Goal: Use online tool/utility: Use online tool/utility

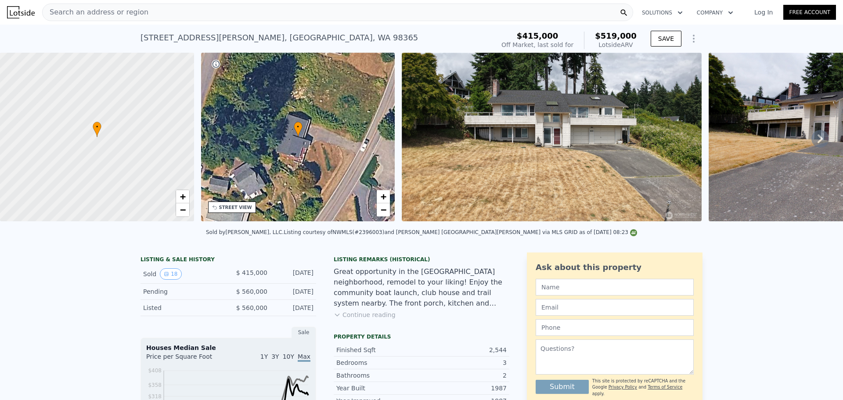
click at [138, 13] on div "Search an address or region" at bounding box center [337, 13] width 591 height 18
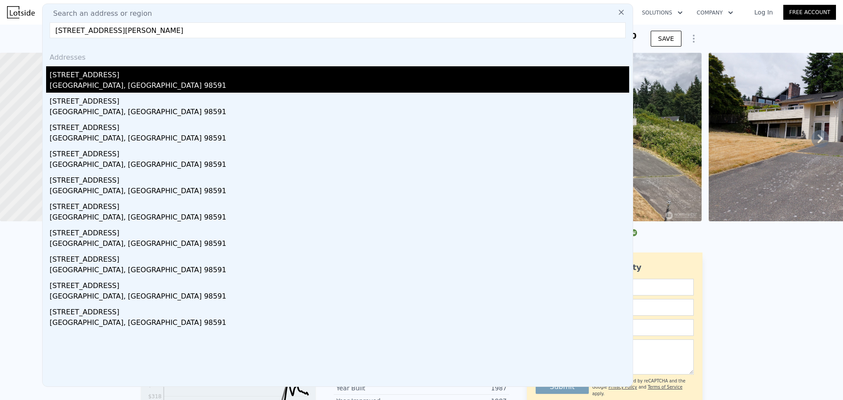
type input "[STREET_ADDRESS][PERSON_NAME]"
click at [127, 77] on div "[STREET_ADDRESS]" at bounding box center [339, 73] width 579 height 14
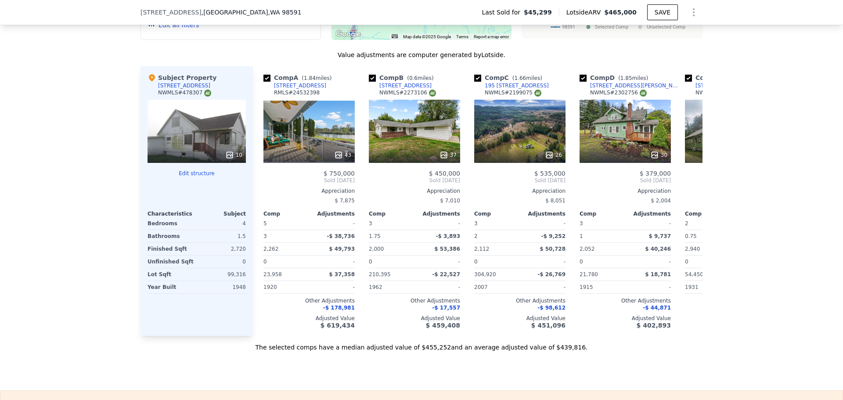
scroll to position [918, 0]
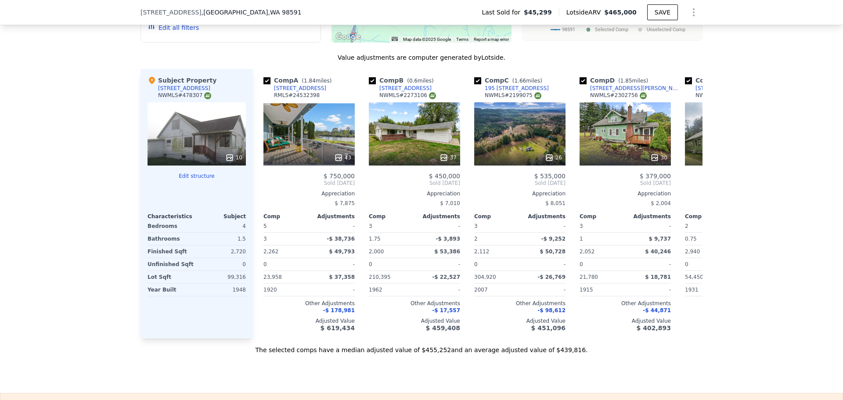
click at [227, 162] on icon at bounding box center [229, 157] width 9 height 9
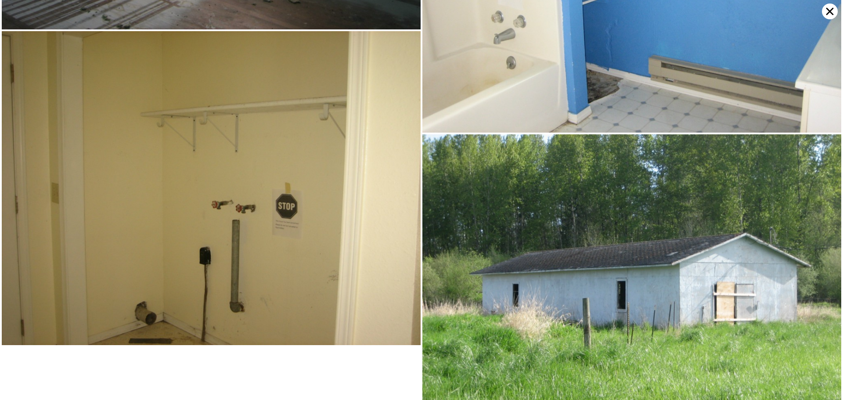
scroll to position [1152, 0]
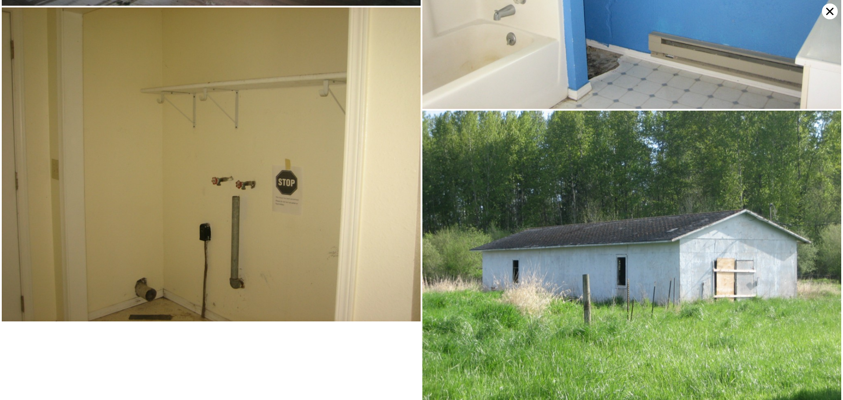
click at [828, 12] on icon at bounding box center [829, 12] width 16 height 16
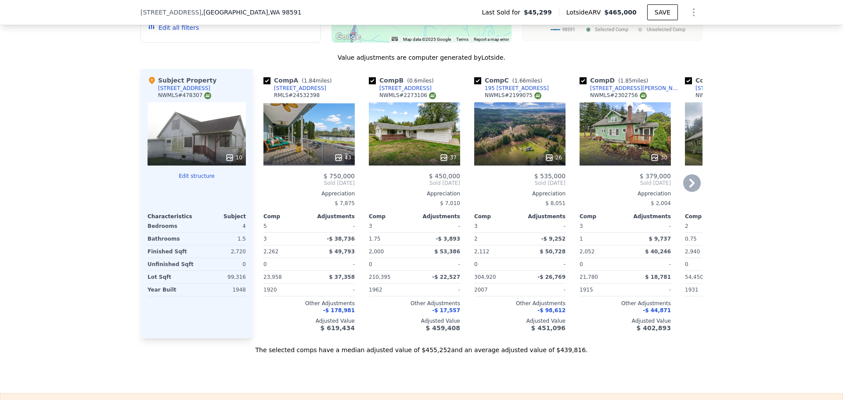
click at [337, 161] on icon at bounding box center [338, 157] width 9 height 9
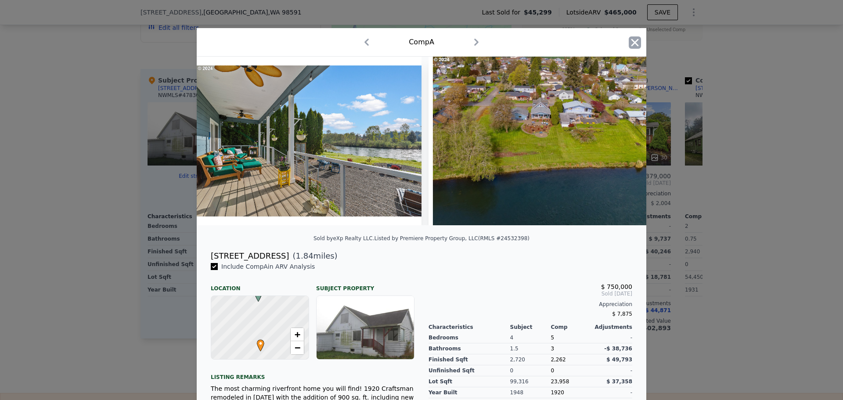
click at [631, 41] on icon "button" at bounding box center [634, 42] width 7 height 7
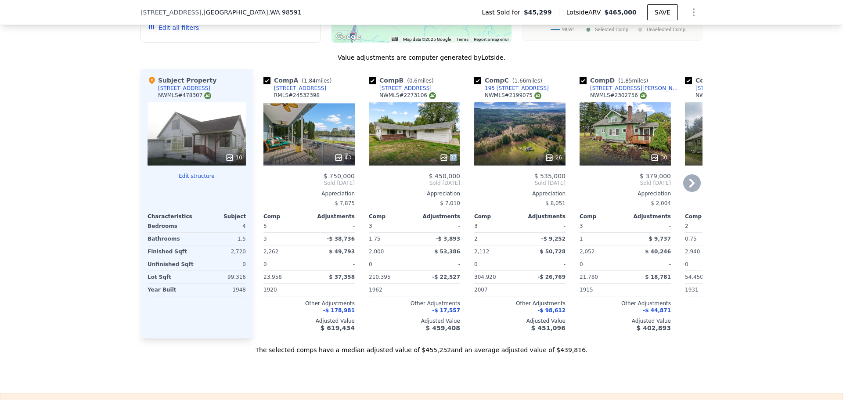
click at [440, 158] on div "37" at bounding box center [414, 133] width 91 height 63
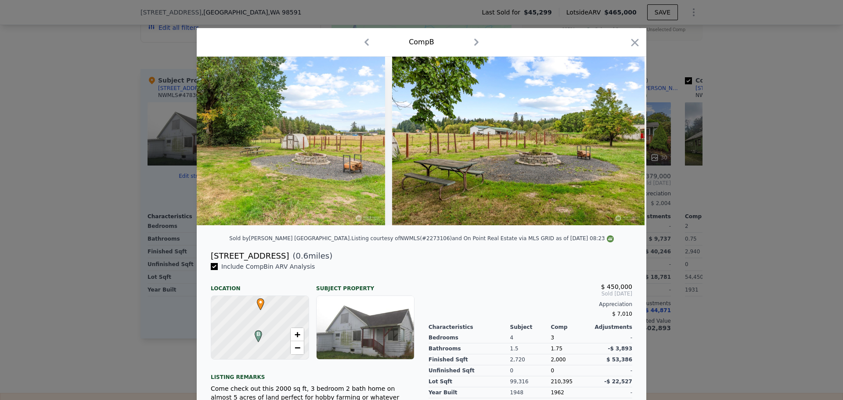
scroll to position [0, 7023]
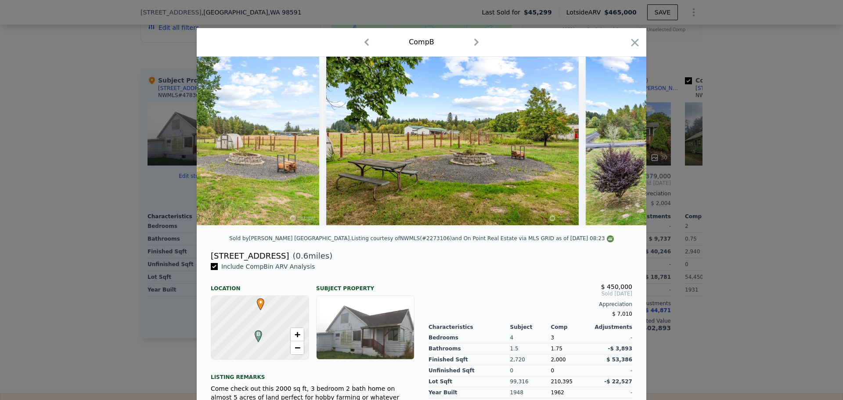
drag, startPoint x: 631, startPoint y: 39, endPoint x: 647, endPoint y: 57, distance: 24.3
click at [630, 38] on icon "button" at bounding box center [634, 42] width 12 height 12
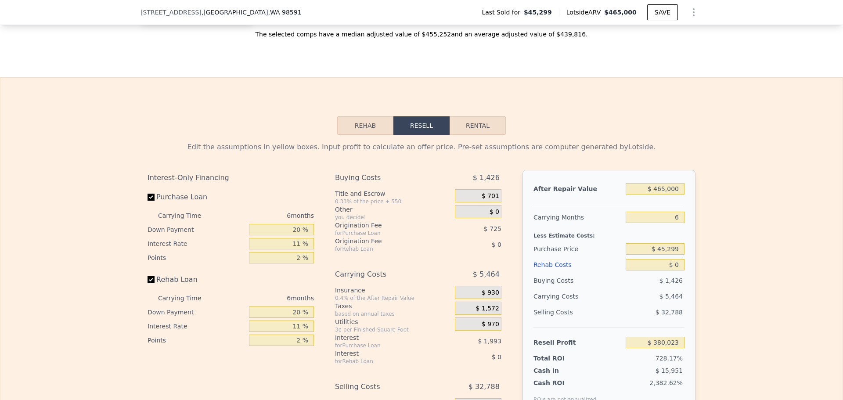
scroll to position [1270, 0]
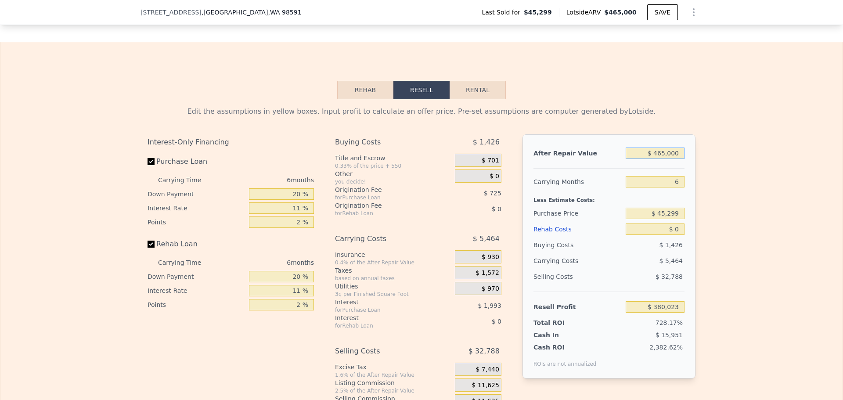
click at [664, 159] on input "$ 465,000" at bounding box center [654, 152] width 59 height 11
type input "$ 460"
type input "-$ 51,383"
type input "$ 4,600"
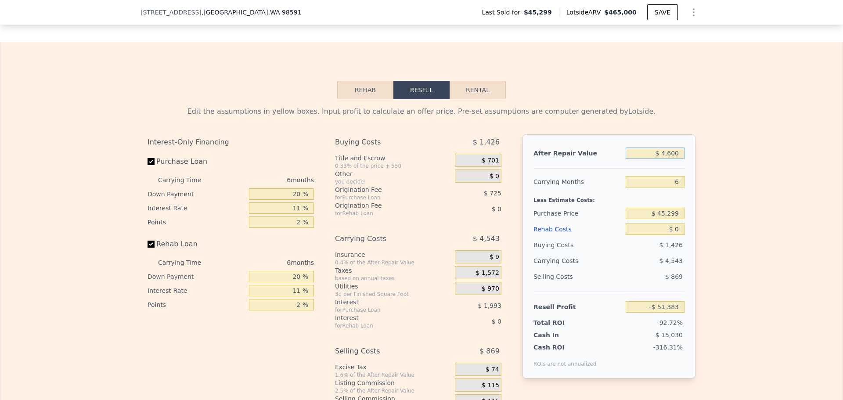
type input "-$ 47,537"
type input "$ 460,000"
type input "$ 375,379"
type input "$ 460,000"
click at [671, 219] on input "$ 45,299" at bounding box center [654, 213] width 59 height 11
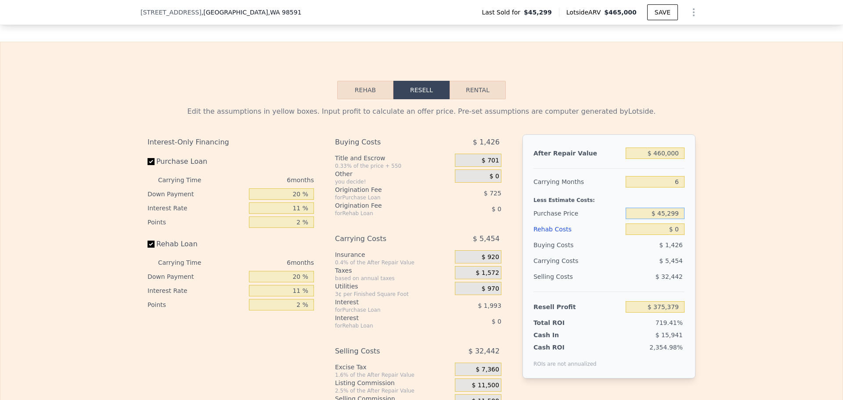
click at [671, 219] on input "$ 45,299" at bounding box center [654, 213] width 59 height 11
type input "$ 325,000"
type input "$ 77,966"
drag, startPoint x: 678, startPoint y: 193, endPoint x: 667, endPoint y: 195, distance: 11.1
click at [670, 187] on input "6" at bounding box center [654, 181] width 59 height 11
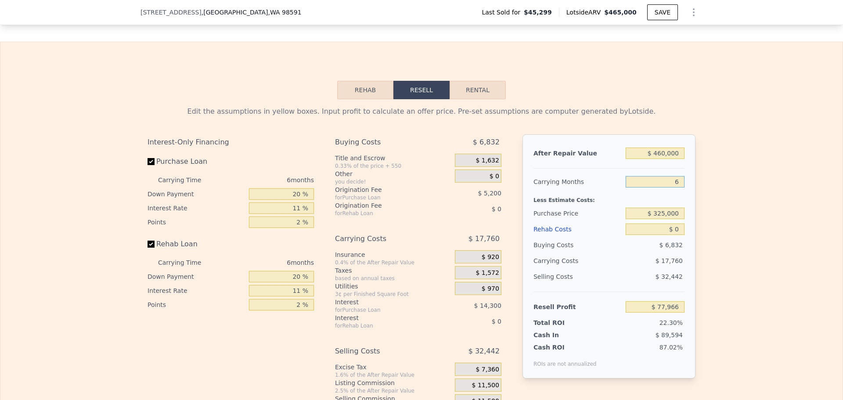
type input "4"
type input "$ 83,887"
type input "4"
drag, startPoint x: 674, startPoint y: 237, endPoint x: 679, endPoint y: 237, distance: 4.5
click at [675, 235] on input "$ 0" at bounding box center [654, 228] width 59 height 11
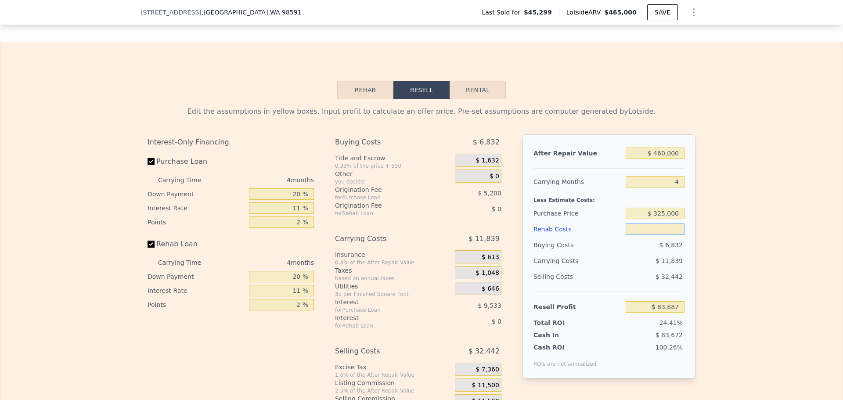
type input "$ 8"
type input "$ 83,879"
type input "$ 80"
type input "$ 83,802"
type input "$ 80,000"
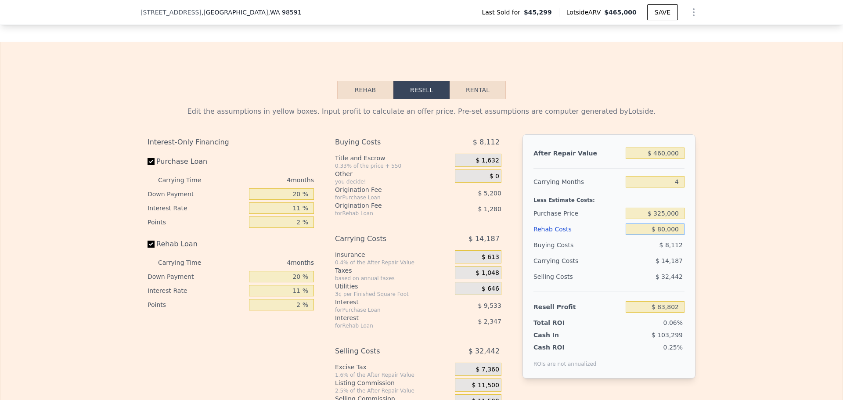
type input "$ 259"
type input "$ 80,000"
drag, startPoint x: 656, startPoint y: 224, endPoint x: 662, endPoint y: 224, distance: 5.3
click at [662, 219] on input "$ 325,000" at bounding box center [654, 213] width 59 height 11
click at [658, 219] on input "$ 325,000" at bounding box center [654, 213] width 59 height 11
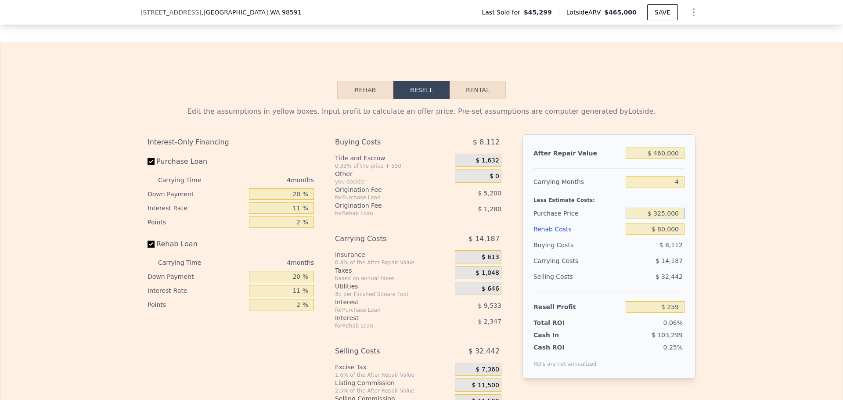
drag, startPoint x: 653, startPoint y: 224, endPoint x: 664, endPoint y: 223, distance: 10.6
click at [664, 219] on input "$ 325,000" at bounding box center [654, 213] width 59 height 11
type input "$ 280,000"
click at [697, 212] on div "Edit the assumptions in yellow boxes. Input profit to calculate an offer price.…" at bounding box center [421, 262] width 562 height 326
type input "$ 47,449"
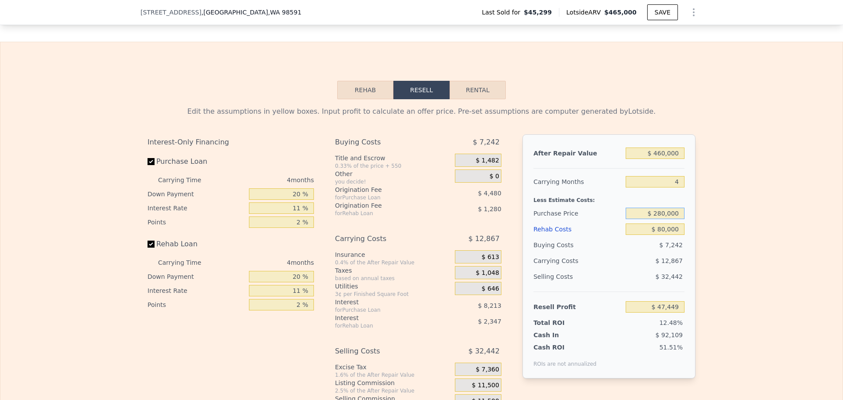
click at [660, 219] on input "$ 280,000" at bounding box center [654, 213] width 59 height 11
type input "$ 250,000"
click at [706, 225] on div "Edit the assumptions in yellow boxes. Input profit to calculate an offer price.…" at bounding box center [421, 262] width 842 height 326
type input "$ 78,908"
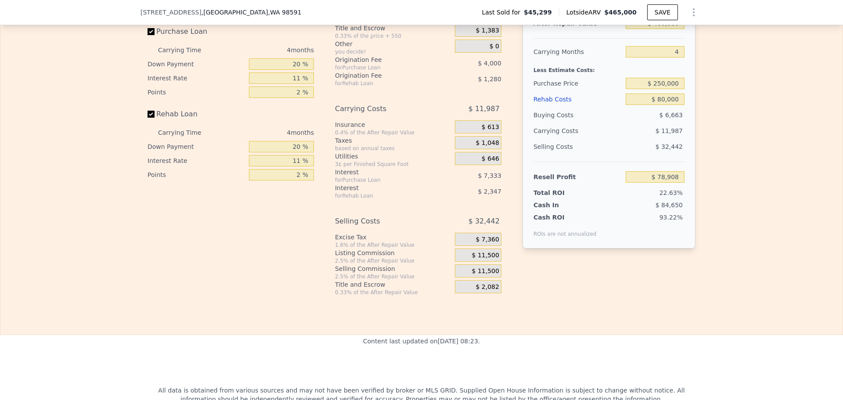
scroll to position [1401, 0]
click at [293, 68] on input "20 %" at bounding box center [281, 62] width 65 height 11
type input "10 %"
type input "$ 77,488"
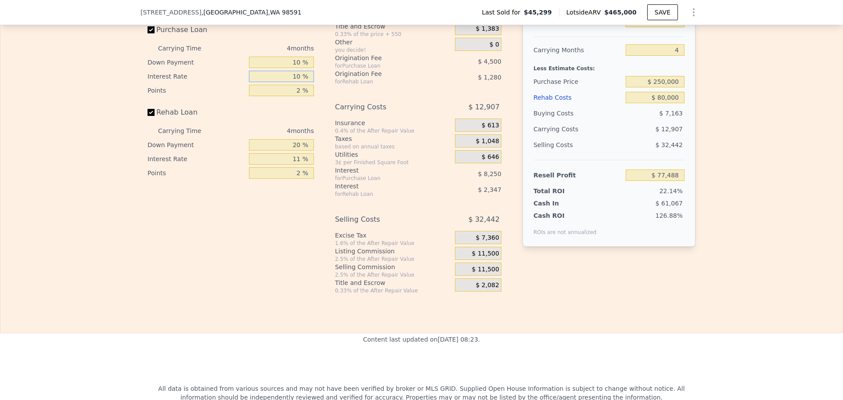
type input "10 %"
type input "$ 78,240"
type input "1 %"
type input "$ 80,490"
type input "1 %"
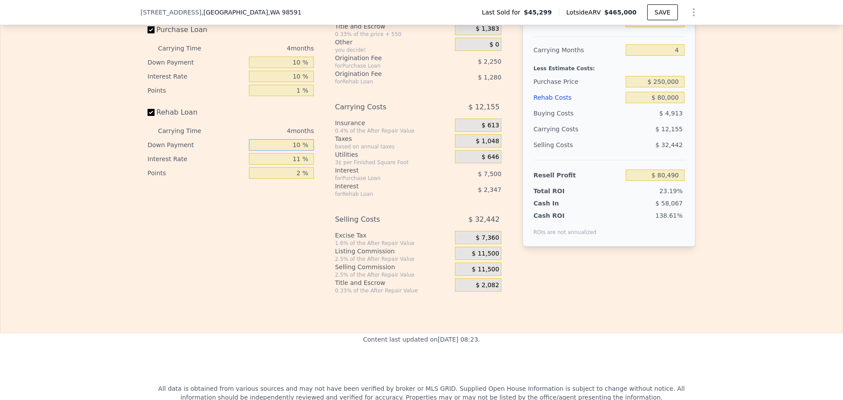
type input "10 %"
type input "$ 80,038"
type input "10 %"
type input "$ 80,278"
type input "1 %"
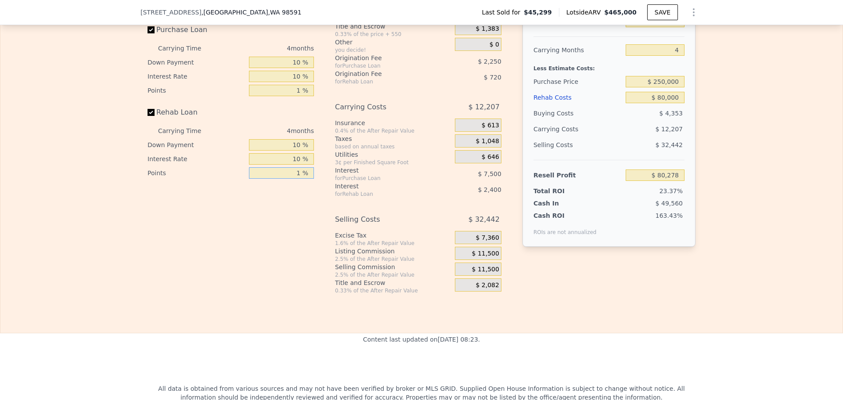
type input "$ 80,998"
type input "1 %"
click at [488, 258] on span "$ 11,500" at bounding box center [485, 254] width 27 height 8
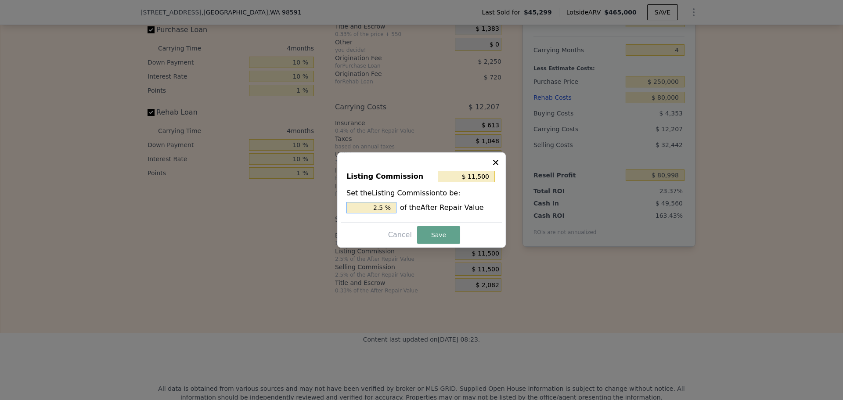
drag, startPoint x: 379, startPoint y: 206, endPoint x: 386, endPoint y: 206, distance: 7.0
click at [386, 206] on input "2.5 %" at bounding box center [371, 207] width 50 height 11
type input "$ 9,200"
type input "2 %"
click at [417, 232] on button "Save" at bounding box center [438, 235] width 43 height 18
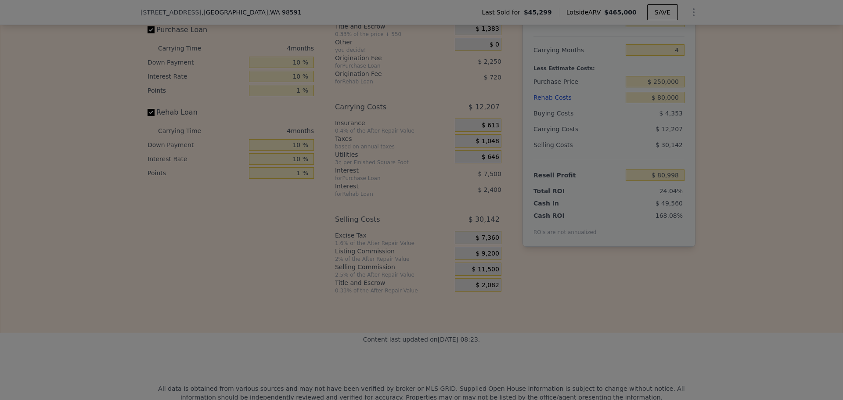
type input "$ 83,298"
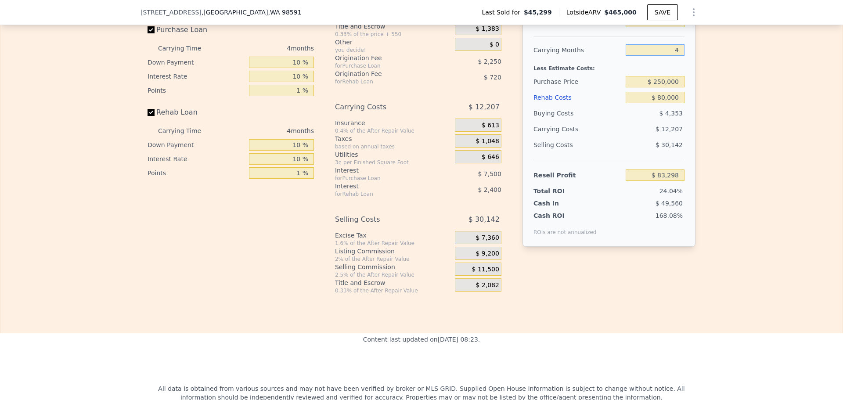
drag, startPoint x: 678, startPoint y: 62, endPoint x: 629, endPoint y: 67, distance: 49.9
click at [629, 56] on input "4" at bounding box center [654, 49] width 59 height 11
type input "6"
type input "$ 77,193"
type input "6"
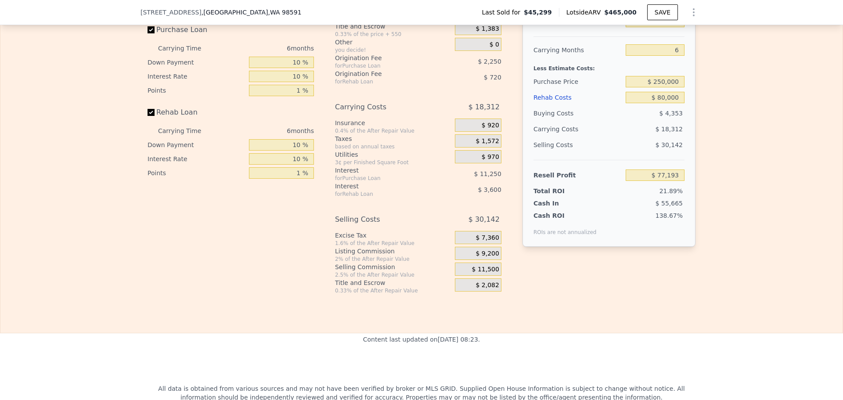
click at [743, 94] on div "Edit the assumptions in yellow boxes. Input profit to calculate an offer price.…" at bounding box center [421, 131] width 842 height 326
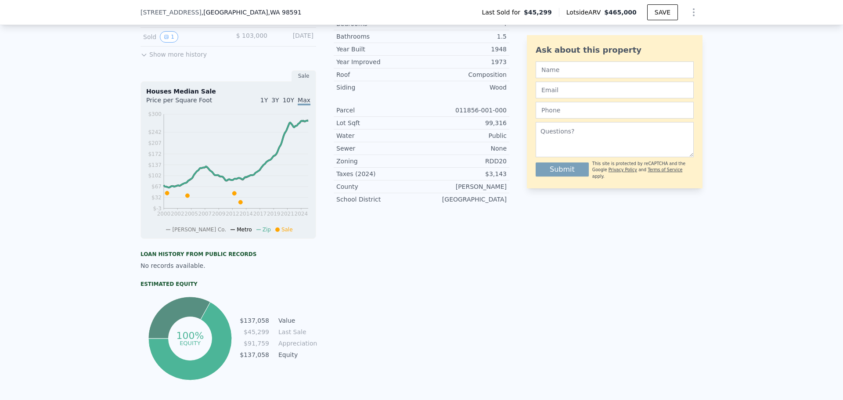
scroll to position [85, 0]
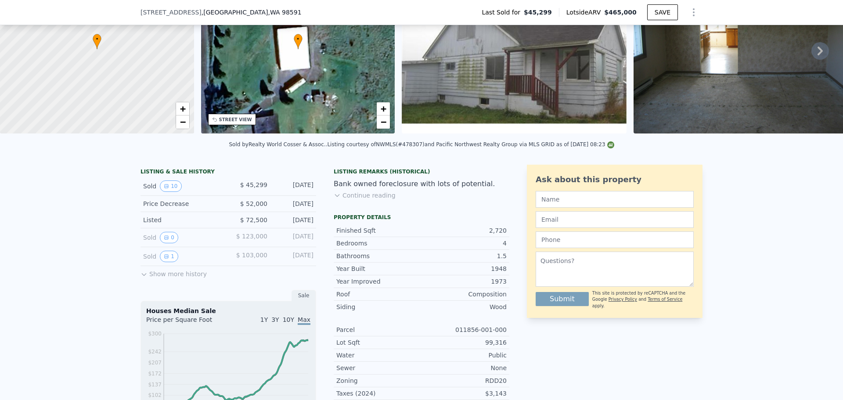
type input "$ 465,000"
type input "$ 0"
type input "$ 380,023"
